Goal: Task Accomplishment & Management: Complete application form

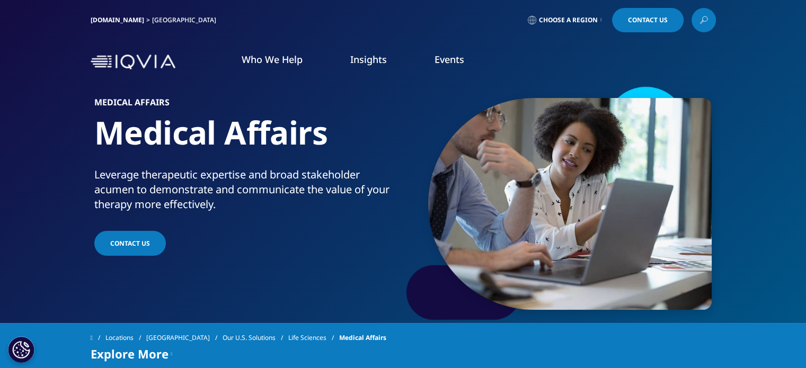
click at [176, 332] on link "[GEOGRAPHIC_DATA]" at bounding box center [184, 338] width 76 height 19
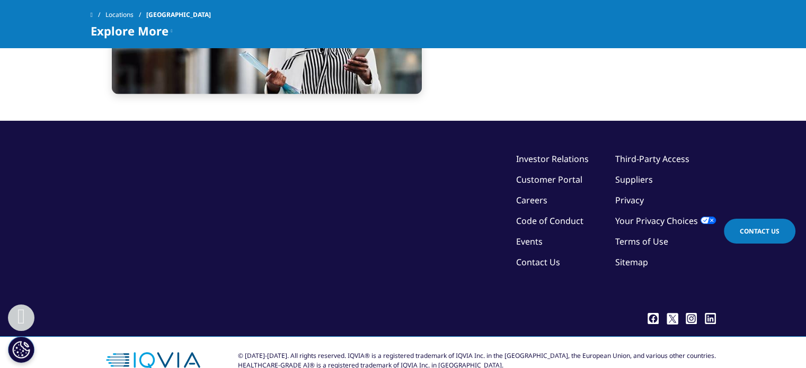
scroll to position [2446, 0]
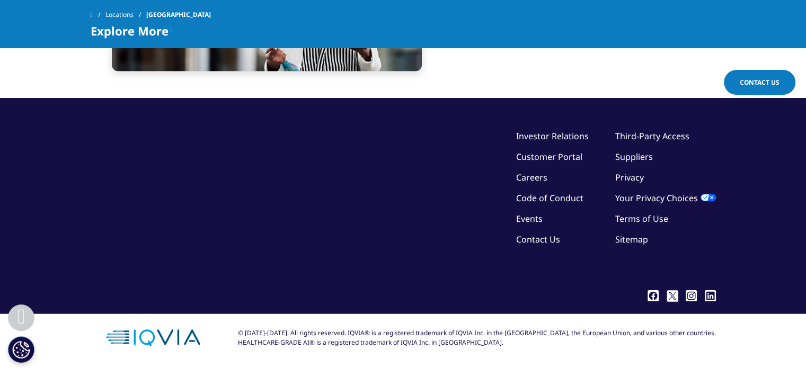
drag, startPoint x: 811, startPoint y: 46, endPoint x: 784, endPoint y: 358, distance: 312.9
click at [547, 234] on link "Contact Us" at bounding box center [538, 240] width 44 height 12
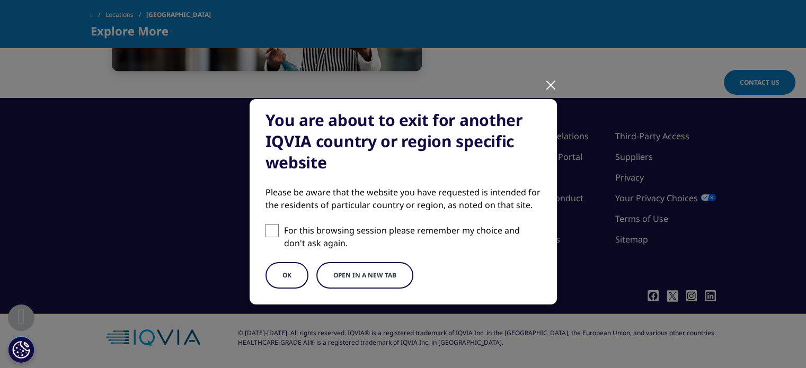
click at [267, 228] on span at bounding box center [272, 230] width 13 height 13
click at [267, 228] on input "For this browsing session please remember my choice and don't ask again." at bounding box center [272, 230] width 13 height 13
checkbox input "true"
click at [284, 272] on button "OK" at bounding box center [287, 275] width 43 height 27
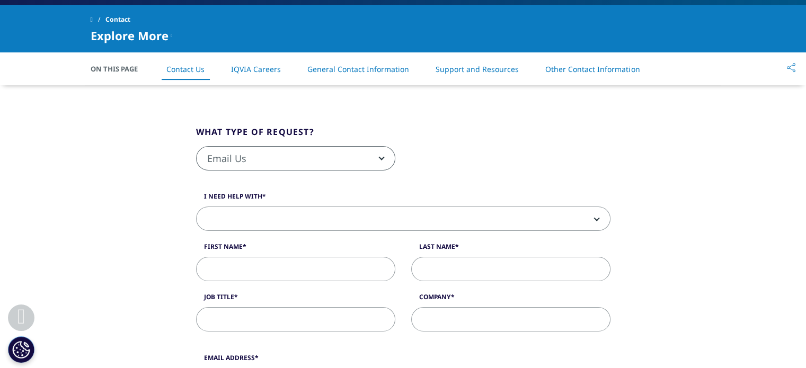
scroll to position [245, 0]
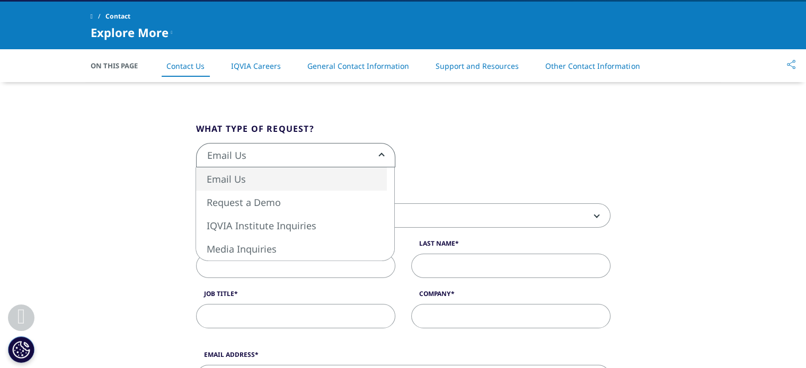
click at [374, 152] on span "Email Us" at bounding box center [296, 156] width 198 height 24
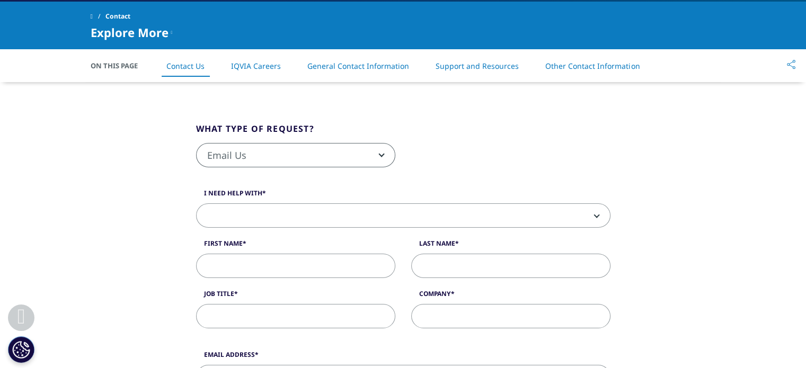
click at [374, 152] on span "Email Us" at bounding box center [296, 156] width 198 height 24
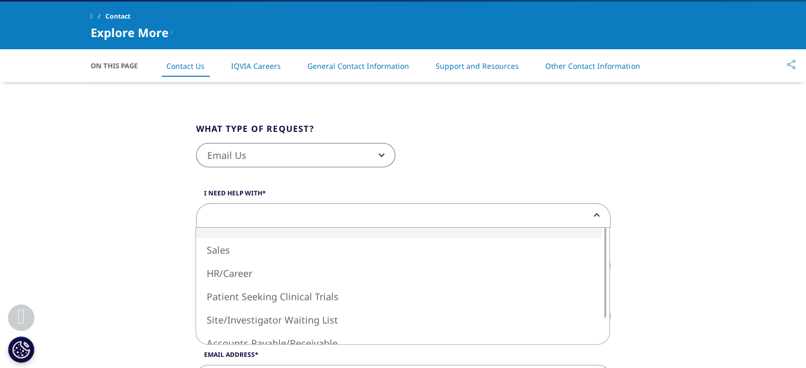
click at [301, 207] on span at bounding box center [403, 216] width 413 height 24
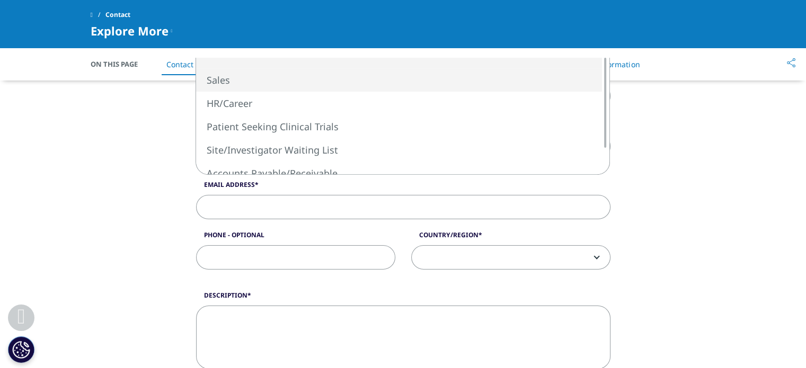
scroll to position [341, 0]
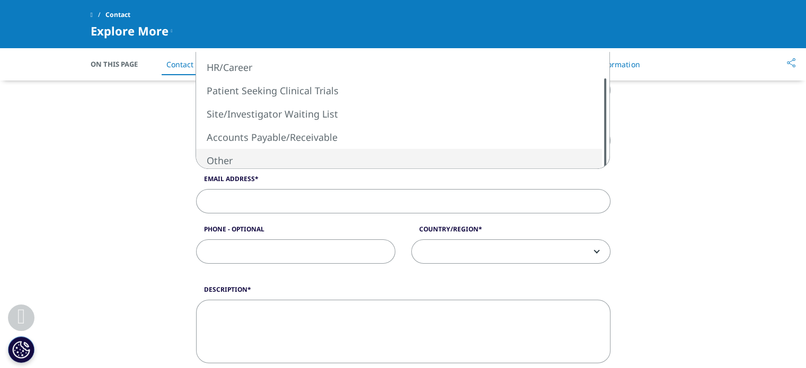
click at [594, 198] on div "What type of request? Email Us Request a Demo IQVIA Institute Inquiries Media I…" at bounding box center [403, 247] width 415 height 683
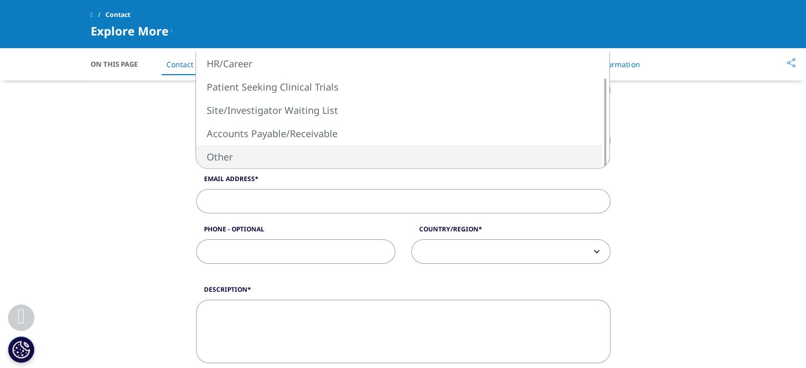
select select "Other"
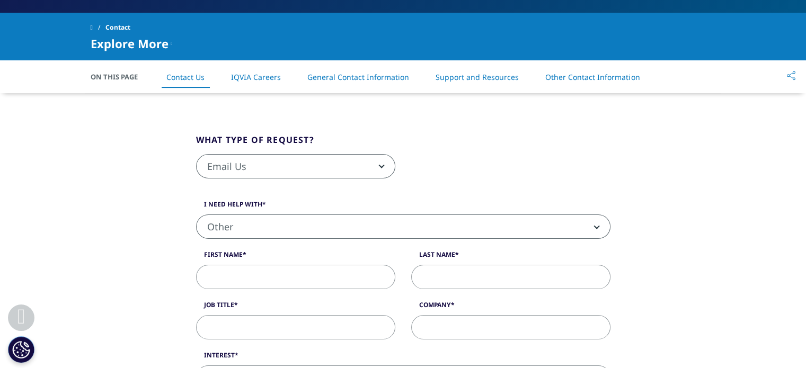
scroll to position [223, 0]
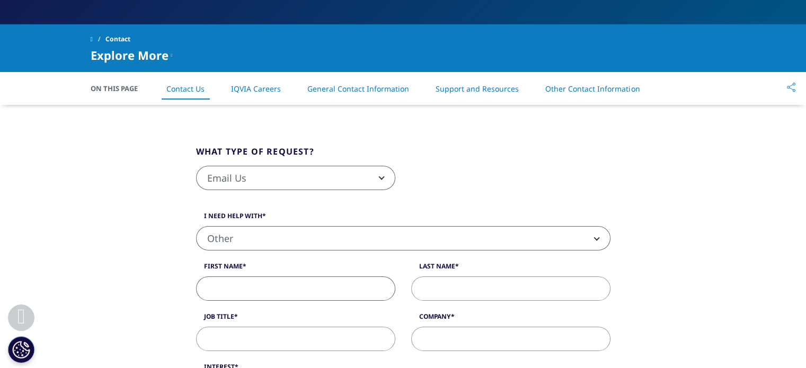
click at [286, 289] on input "First Name" at bounding box center [295, 289] width 199 height 24
type input "Kristine"
type input "Evina"
type input "kevina@primaryimmune.org"
type input "6109720081"
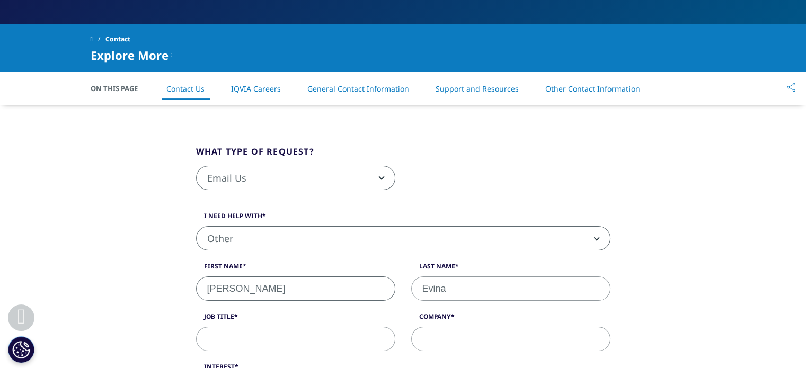
select select "[GEOGRAPHIC_DATA]"
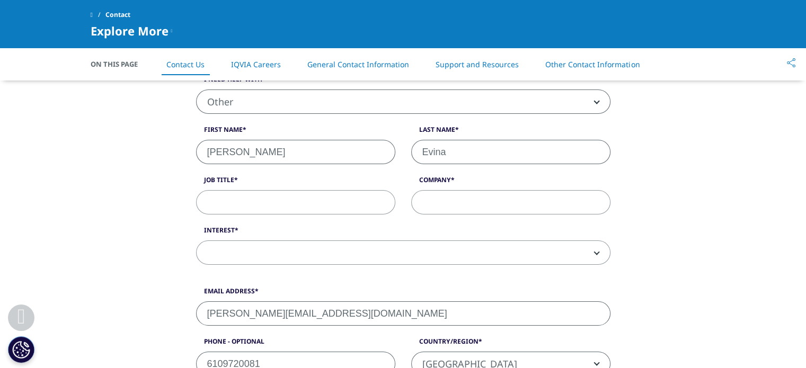
scroll to position [262, 0]
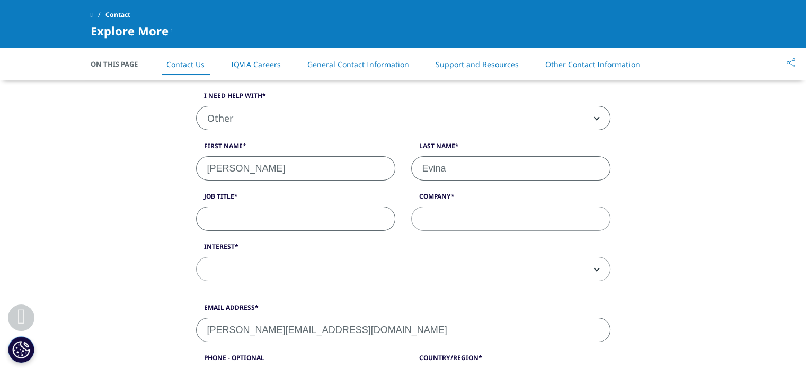
click at [250, 216] on input "Job Title" at bounding box center [295, 219] width 199 height 24
type input "Development Manager"
click at [447, 224] on input "Company" at bounding box center [510, 219] width 199 height 24
type input "Immune Deficiency Foundation"
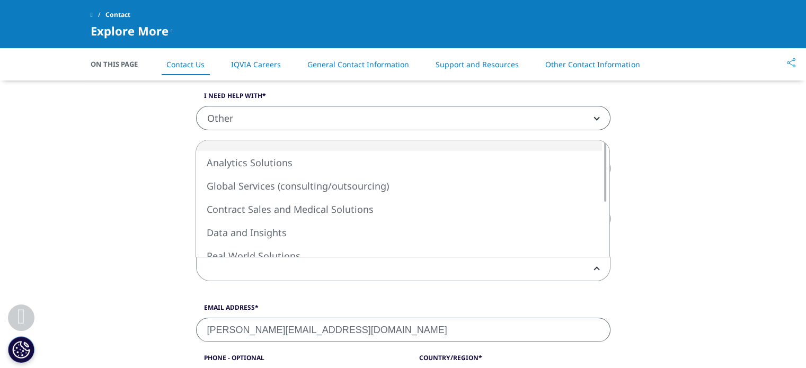
click at [439, 265] on span at bounding box center [403, 270] width 413 height 24
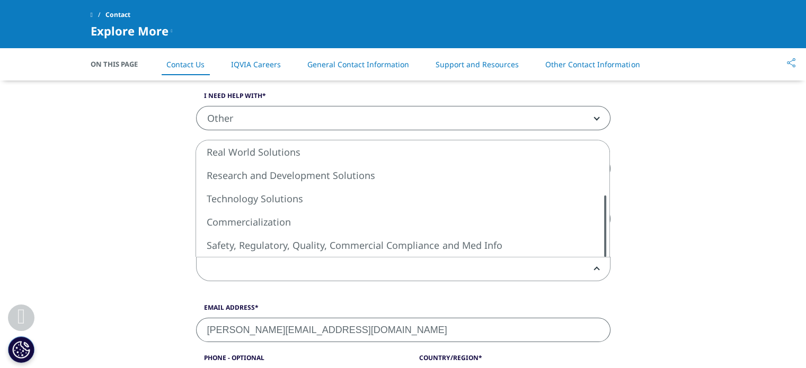
click at [611, 305] on div "What type of request? Email Us Request a Demo IQVIA Institute Inquiries Media I…" at bounding box center [403, 352] width 415 height 734
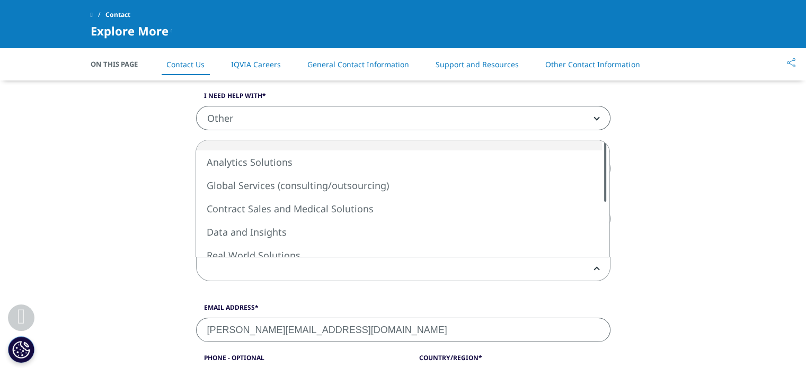
click at [588, 105] on div "What type of request? Email Us Request a Demo IQVIA Institute Inquiries Media I…" at bounding box center [403, 352] width 415 height 734
click at [78, 260] on div "What type of request? Email Us Request a Demo IQVIA Institute Inquiries Media I…" at bounding box center [403, 352] width 806 height 734
click at [263, 272] on span at bounding box center [403, 270] width 413 height 24
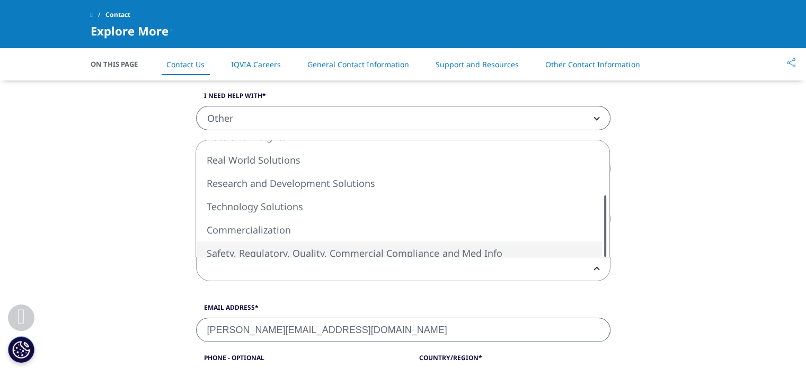
click at [589, 254] on div "Analytics Solutions Global Services (consulting/outsourcing) Contract Sales and…" at bounding box center [402, 198] width 413 height 117
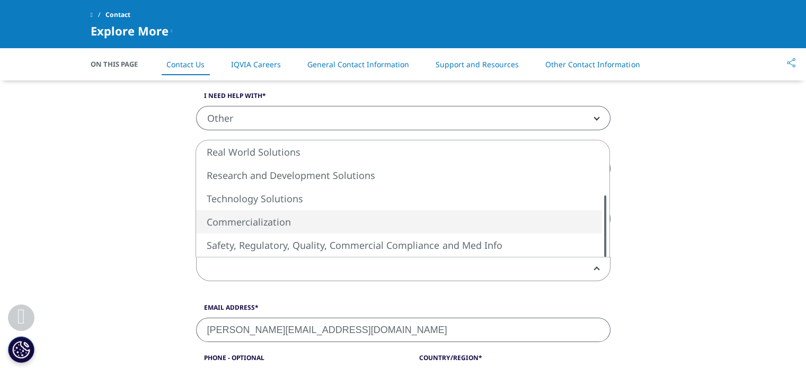
click at [603, 250] on div at bounding box center [605, 226] width 8 height 61
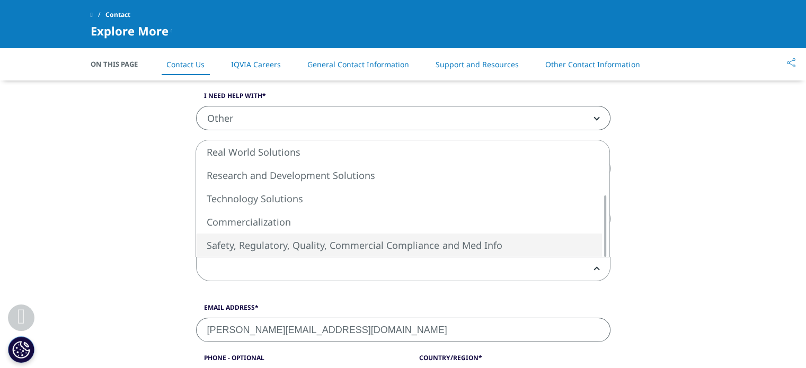
select select "Safety Regulatory Quality Commercial Compliance"
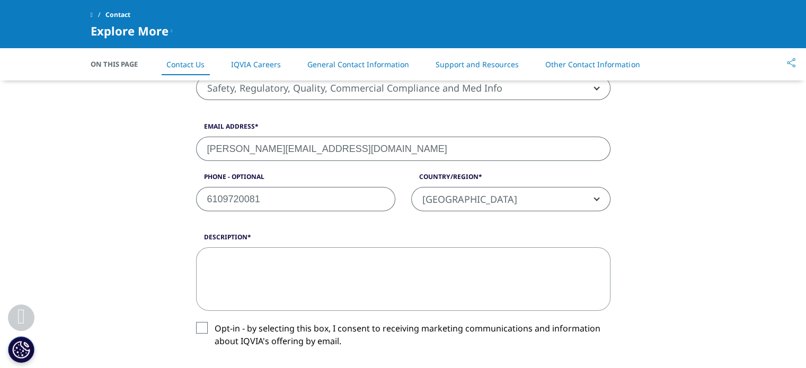
scroll to position [490, 0]
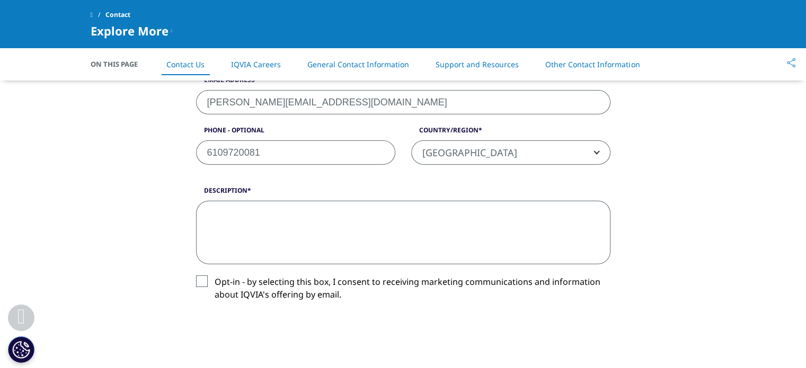
click at [230, 216] on textarea "Description" at bounding box center [403, 233] width 415 height 64
paste textarea "I’m reaching out on behalf of the Immune Deficiency Foundation (IDF) — the nati…"
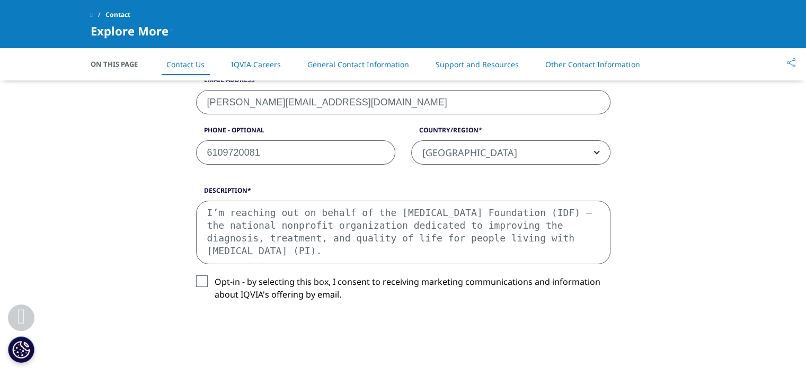
scroll to position [158, 0]
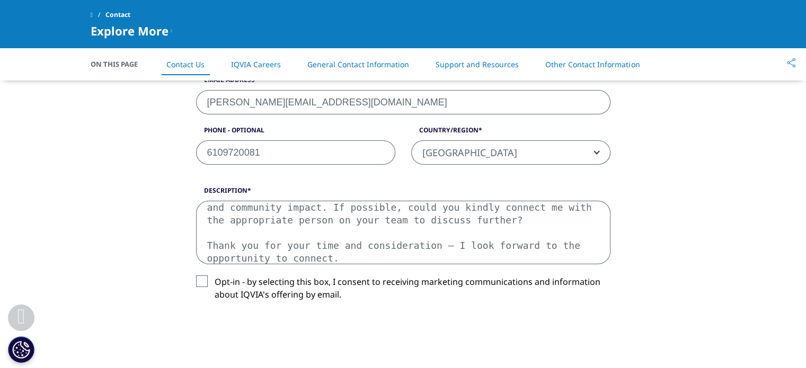
click at [436, 248] on textarea "I’m reaching out on behalf of the Immune Deficiency Foundation (IDF) — the nati…" at bounding box center [403, 233] width 415 height 64
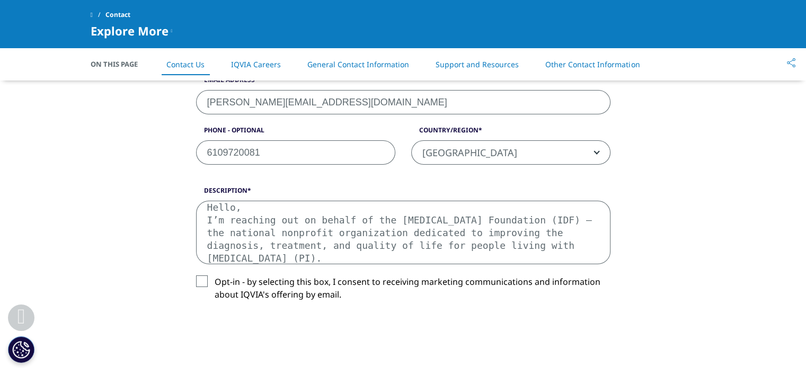
scroll to position [18, 0]
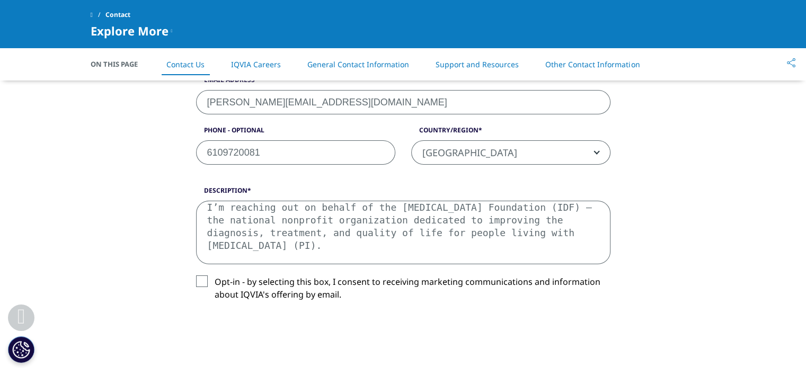
click at [207, 223] on textarea "Hello, I’m reaching out on behalf of the Immune Deficiency Foundation (IDF) — t…" at bounding box center [403, 233] width 415 height 64
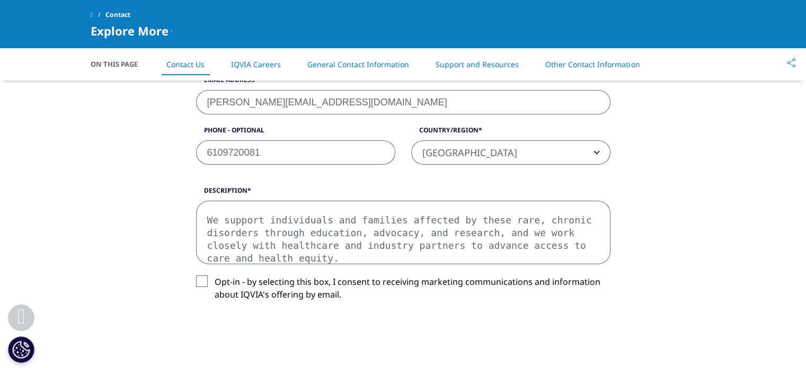
scroll to position [82, 0]
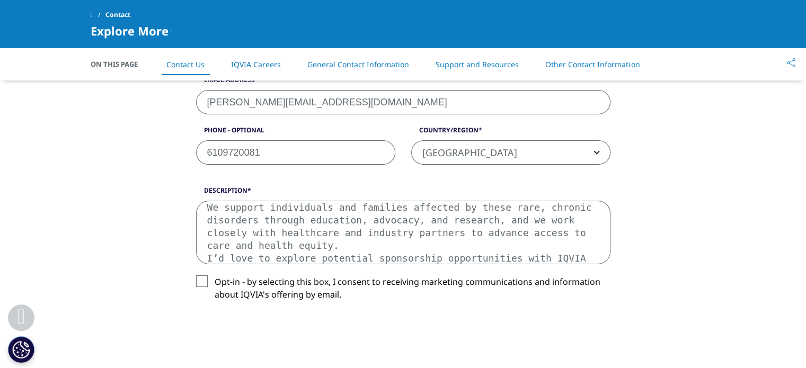
click at [261, 248] on textarea "Hello, I’m reaching out on behalf of the Immune Deficiency Foundation (IDF), a …" at bounding box center [403, 233] width 415 height 64
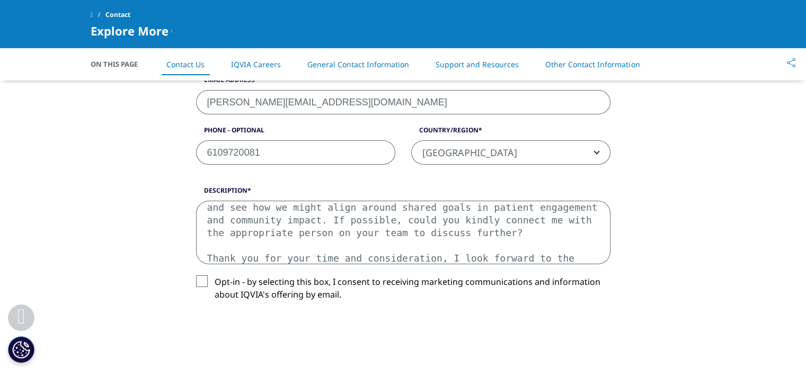
scroll to position [171, 0]
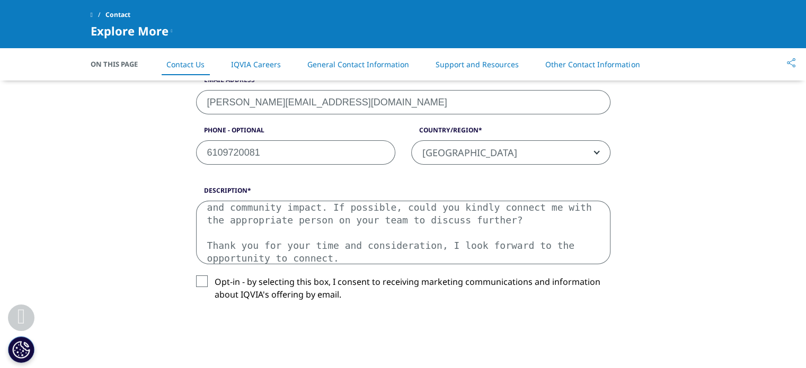
type textarea "Hello, I’m reaching out on behalf of the Immune Deficiency Foundation (IDF), a …"
click at [198, 276] on label "Opt-in - by selecting this box, I consent to receiving marketing communications…" at bounding box center [403, 291] width 415 height 31
click at [215, 276] on input "Opt-in - by selecting this box, I consent to receiving marketing communications…" at bounding box center [215, 276] width 0 height 0
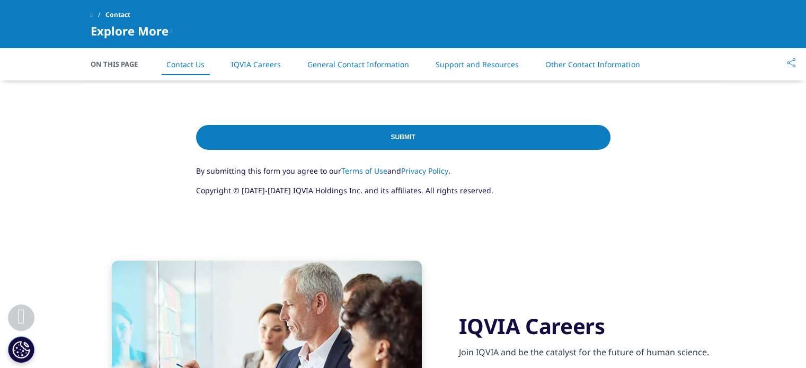
scroll to position [702, 0]
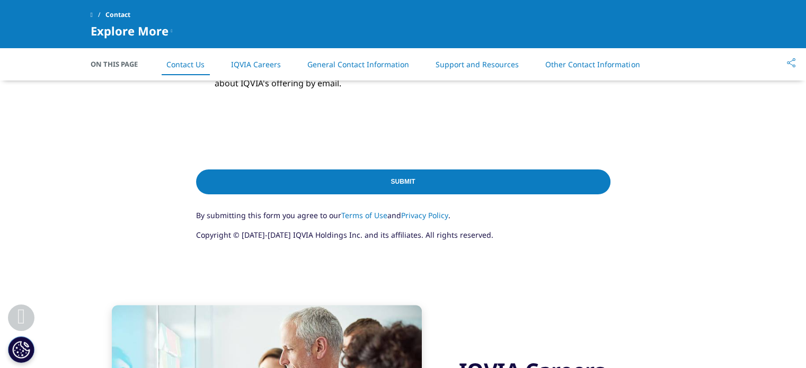
click at [422, 175] on input "Submit" at bounding box center [403, 182] width 415 height 25
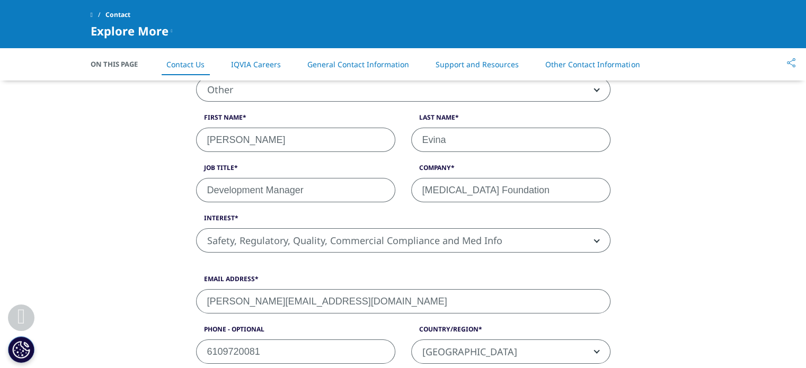
scroll to position [287, 0]
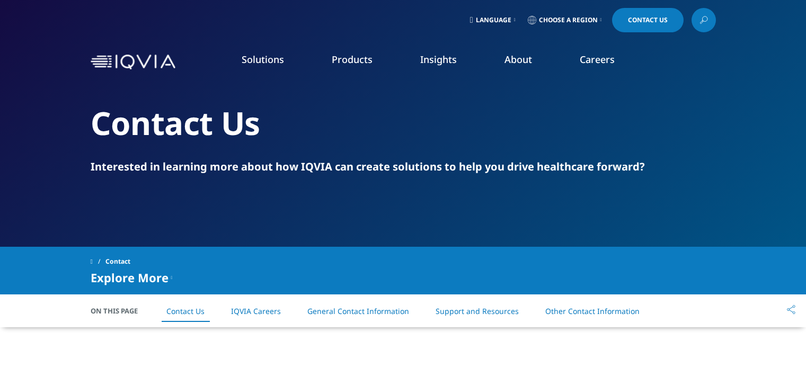
select select "Other"
select select "[GEOGRAPHIC_DATA]"
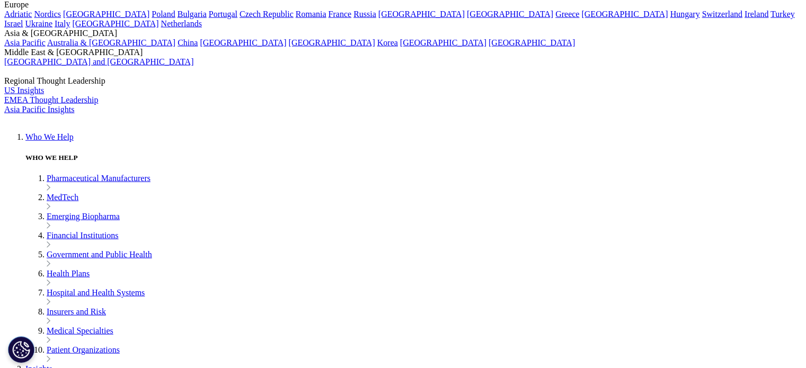
scroll to position [2446, 0]
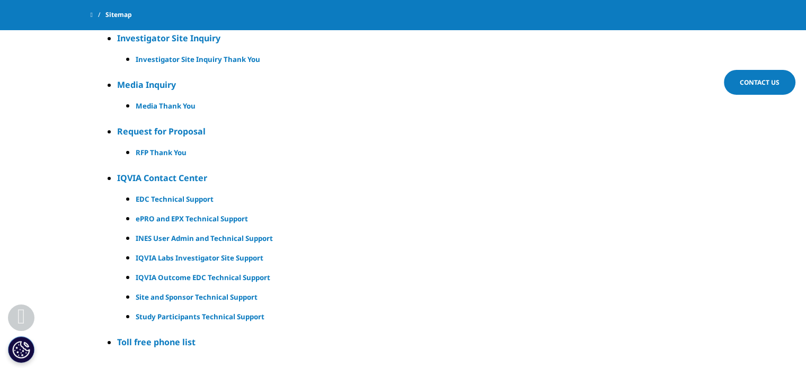
scroll to position [16391, 0]
